Goal: Information Seeking & Learning: Learn about a topic

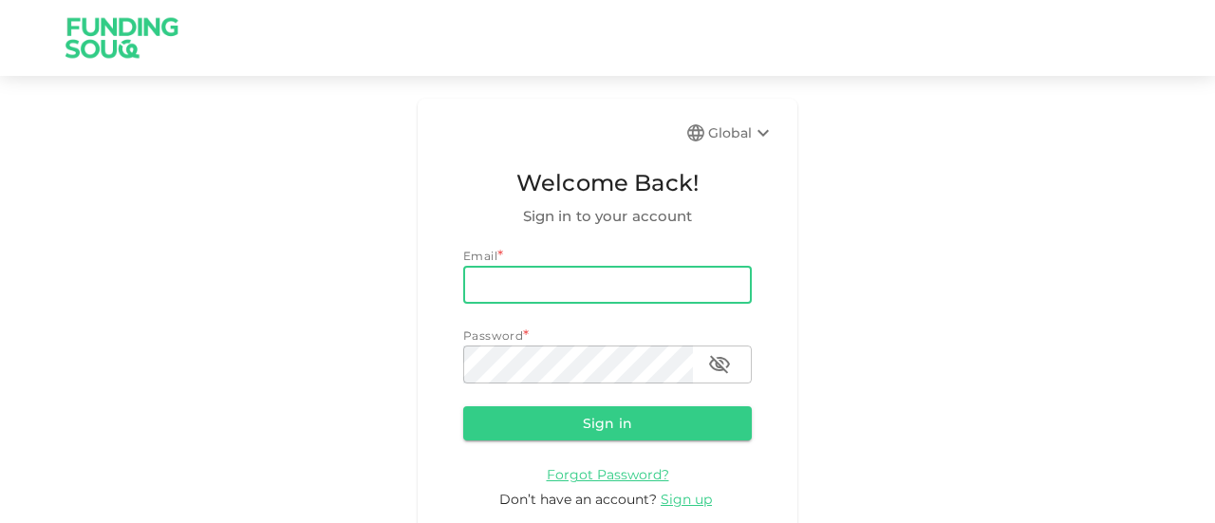
click at [613, 280] on input "email" at bounding box center [607, 285] width 289 height 38
click at [596, 269] on input "email" at bounding box center [607, 285] width 289 height 38
type input "[EMAIL_ADDRESS][DOMAIN_NAME]"
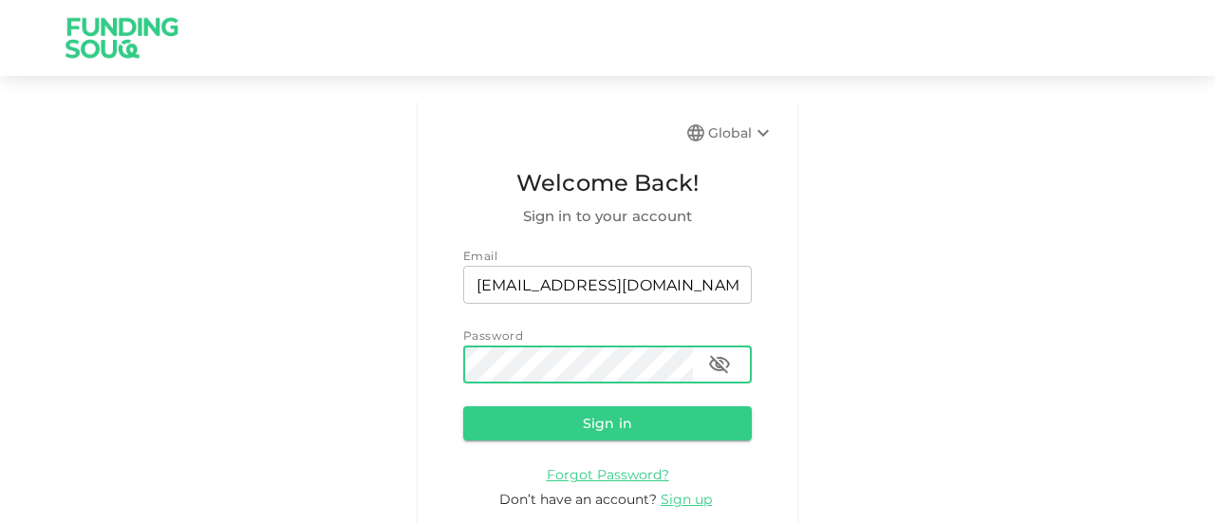
click at [463, 406] on button "Sign in" at bounding box center [607, 423] width 289 height 34
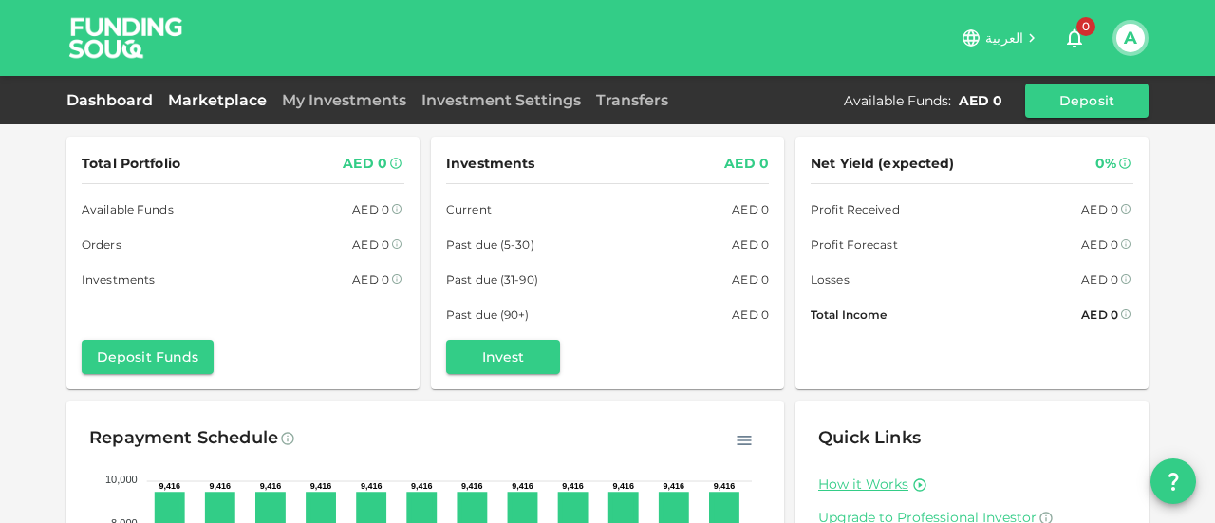
click at [224, 105] on link "Marketplace" at bounding box center [217, 100] width 114 height 18
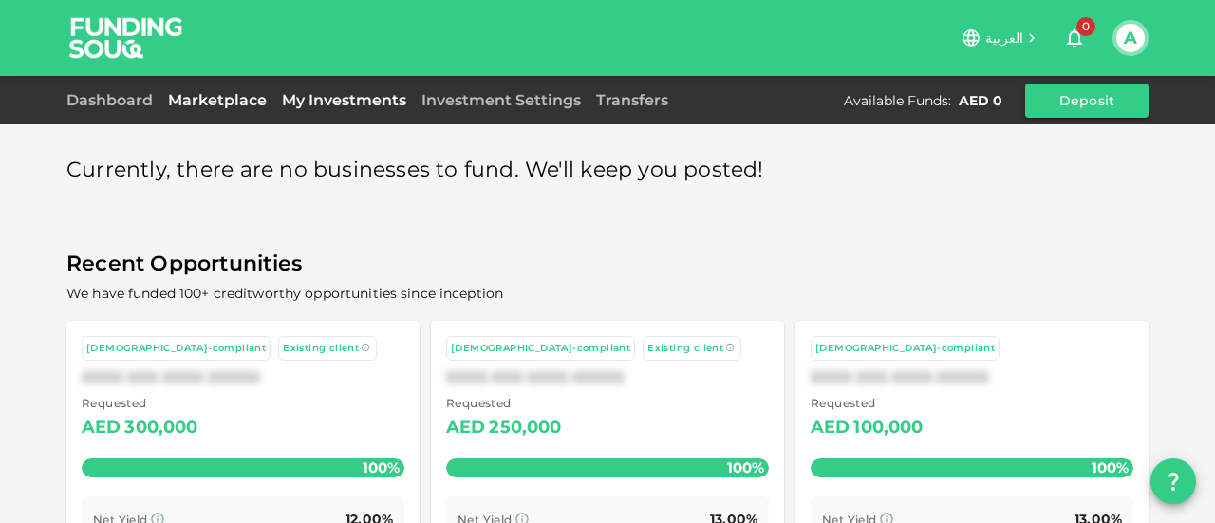
click at [355, 91] on link "My Investments" at bounding box center [344, 100] width 140 height 18
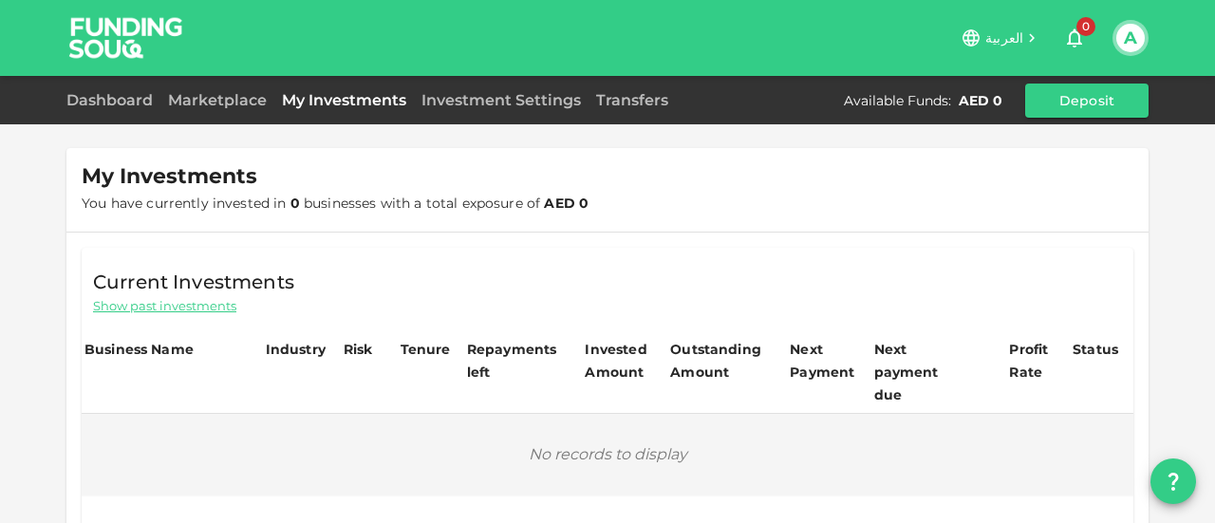
click at [612, 112] on div "Dashboard Marketplace My Investments Investment Settings Transfers Available Fu…" at bounding box center [607, 101] width 1082 height 34
click at [628, 93] on link "Transfers" at bounding box center [632, 100] width 87 height 18
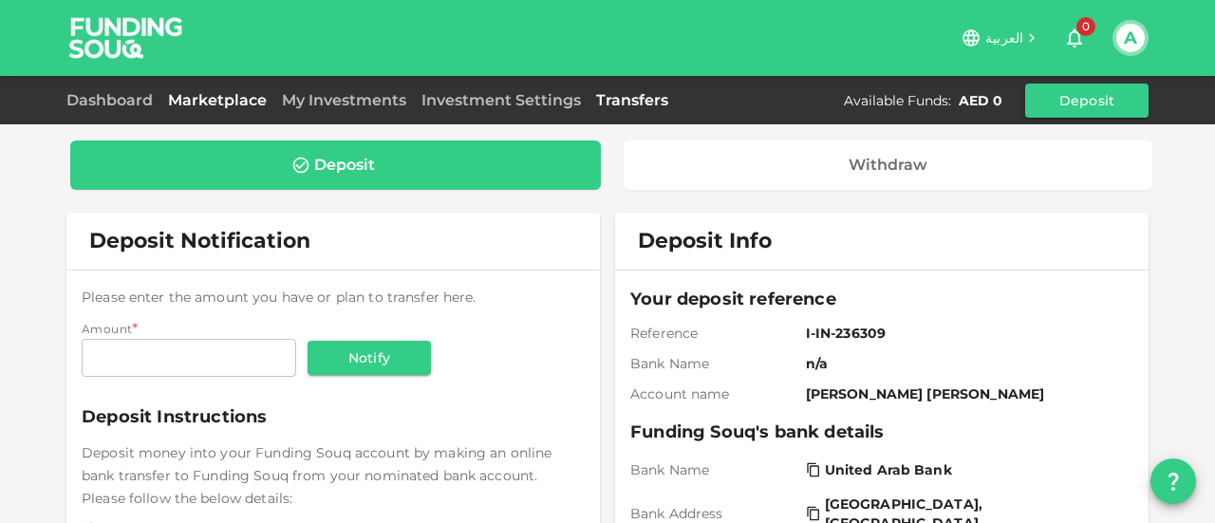
click at [230, 103] on link "Marketplace" at bounding box center [217, 100] width 114 height 18
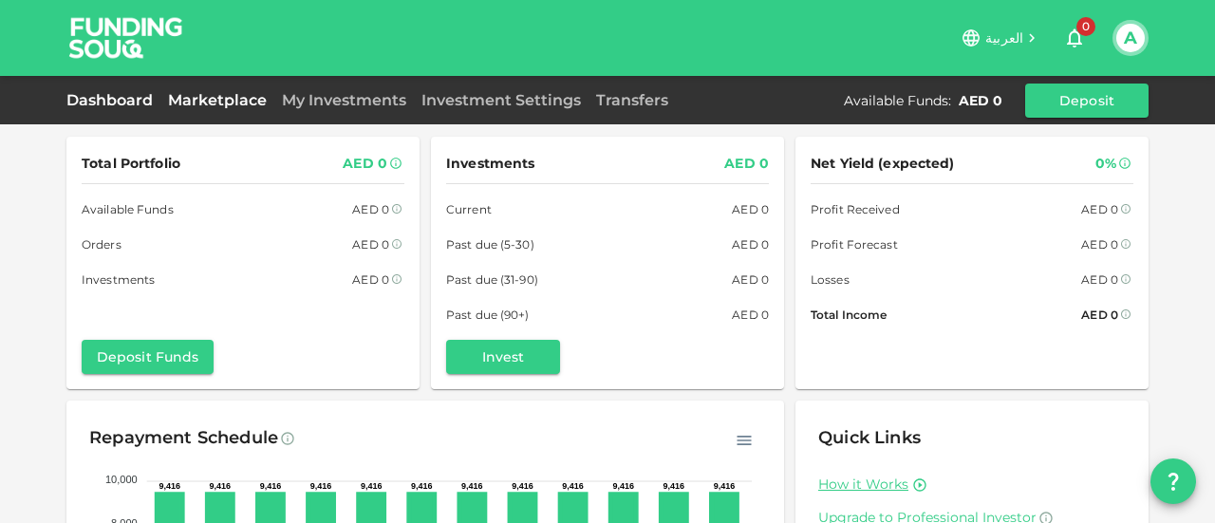
click at [216, 107] on link "Marketplace" at bounding box center [217, 100] width 114 height 18
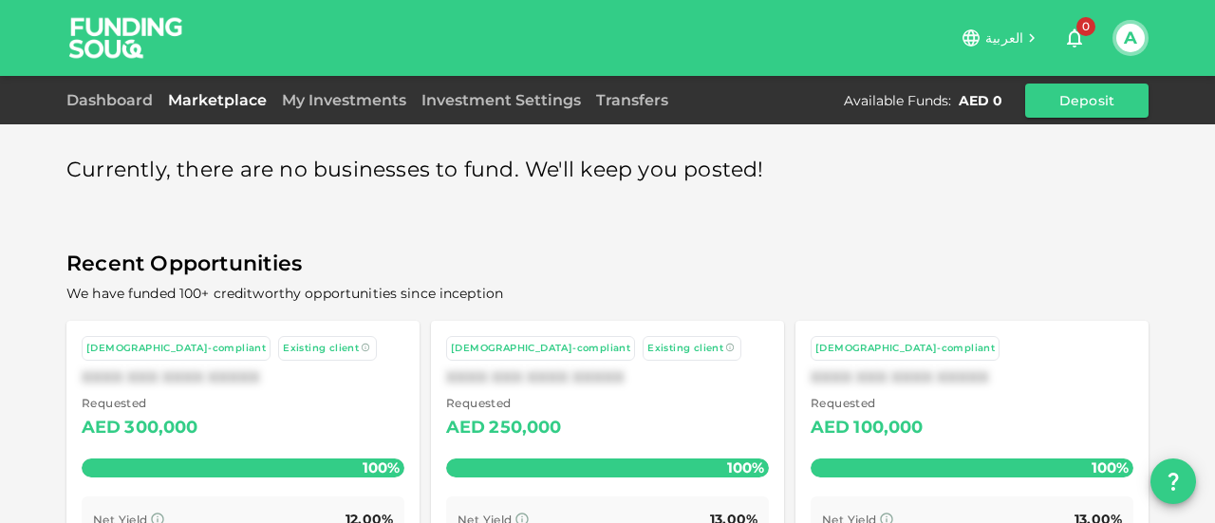
click at [271, 429] on div "Requested AED 300,000" at bounding box center [243, 418] width 323 height 48
